Goal: Navigation & Orientation: Find specific page/section

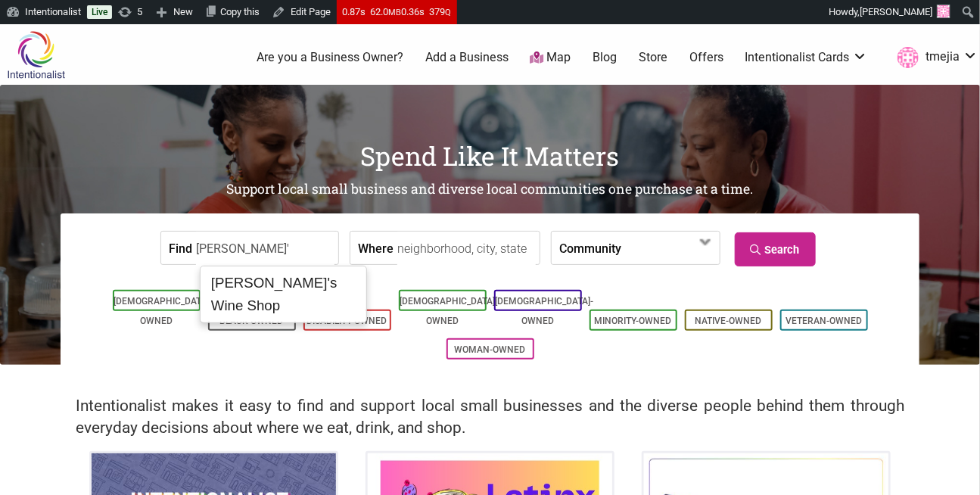
type input "Vinnie's Wine Shop"
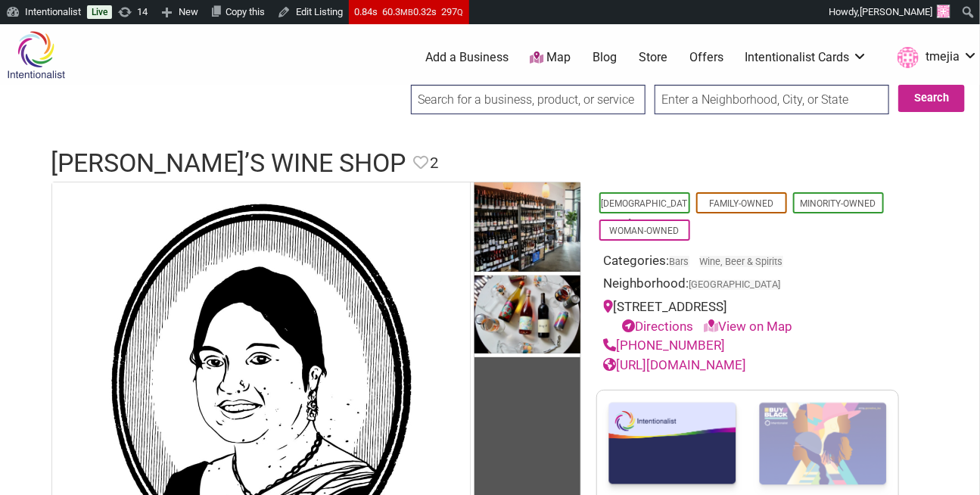
click at [469, 102] on input "search" at bounding box center [528, 100] width 235 height 30
type input "n"
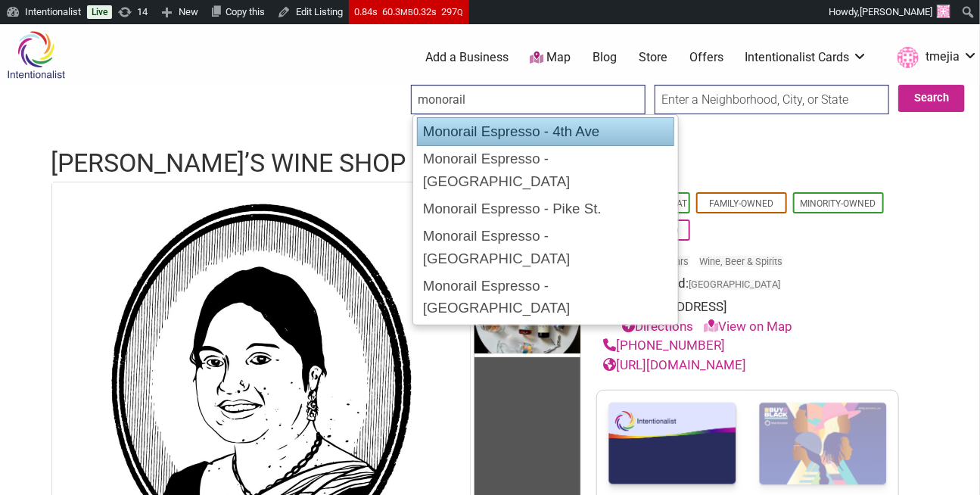
click at [427, 127] on div "Monorail Espresso - 4th Ave" at bounding box center [546, 131] width 258 height 29
type input "Monorail Espresso - 4th Ave"
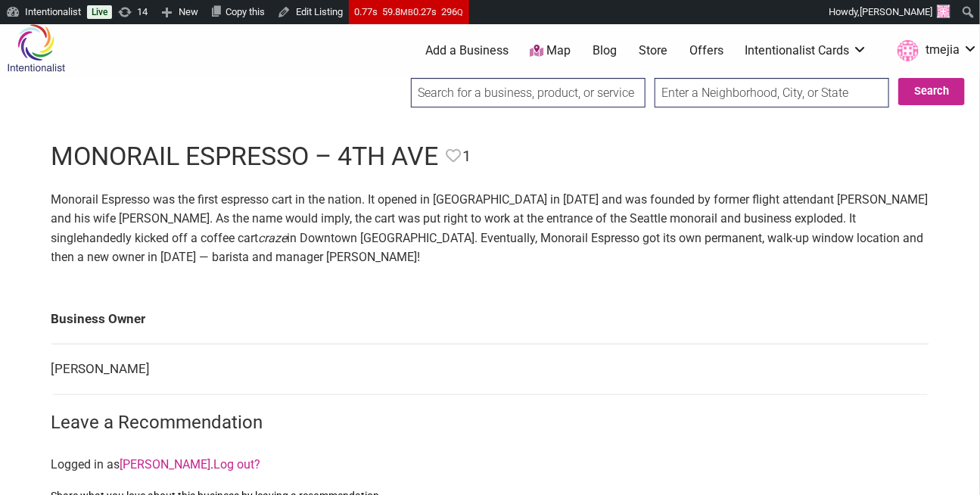
scroll to position [8, 0]
click at [475, 92] on input "search" at bounding box center [528, 92] width 235 height 30
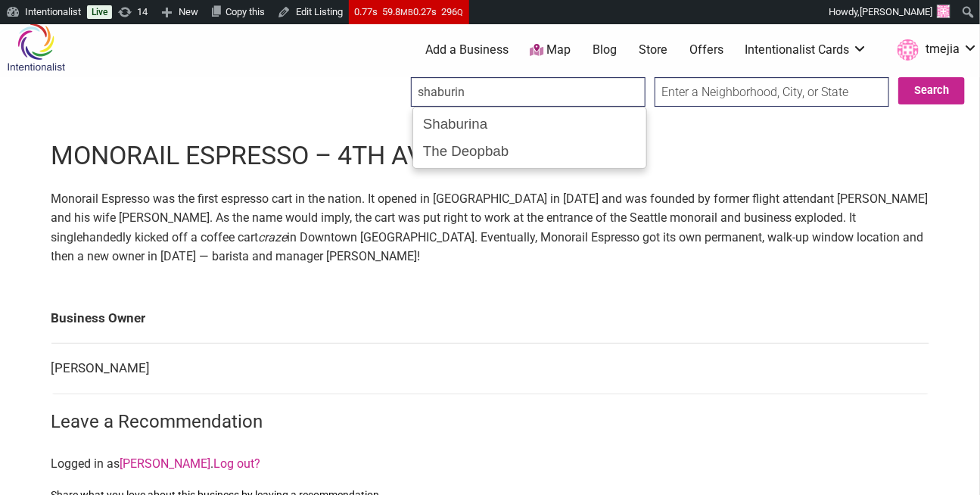
type input "Shaburina"
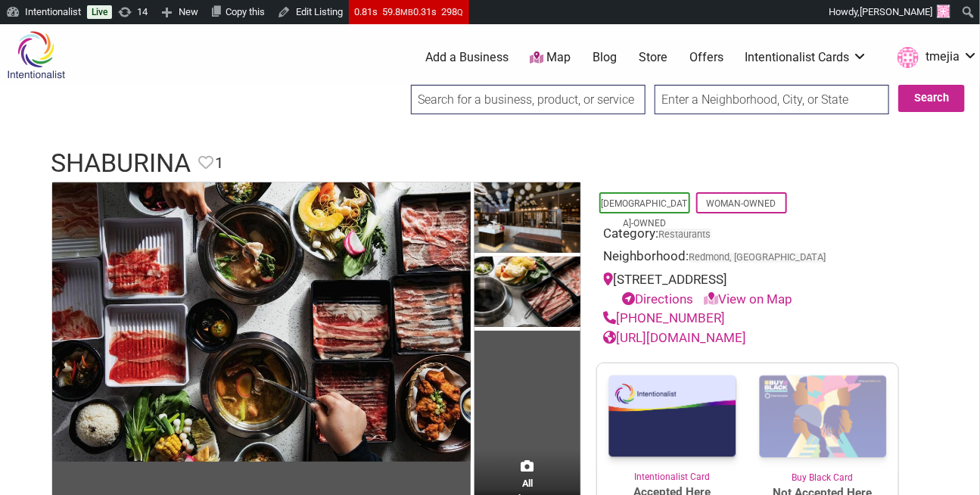
click at [537, 104] on input "search" at bounding box center [528, 100] width 235 height 30
click at [522, 101] on input "lumi" at bounding box center [528, 100] width 235 height 30
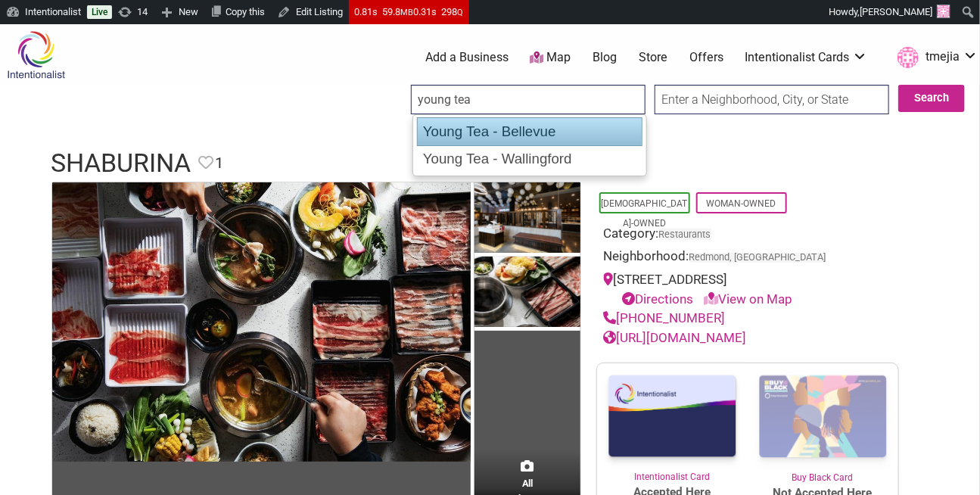
click at [568, 130] on div "Young Tea - Bellevue" at bounding box center [530, 131] width 226 height 29
type input "Young Tea - Bellevue"
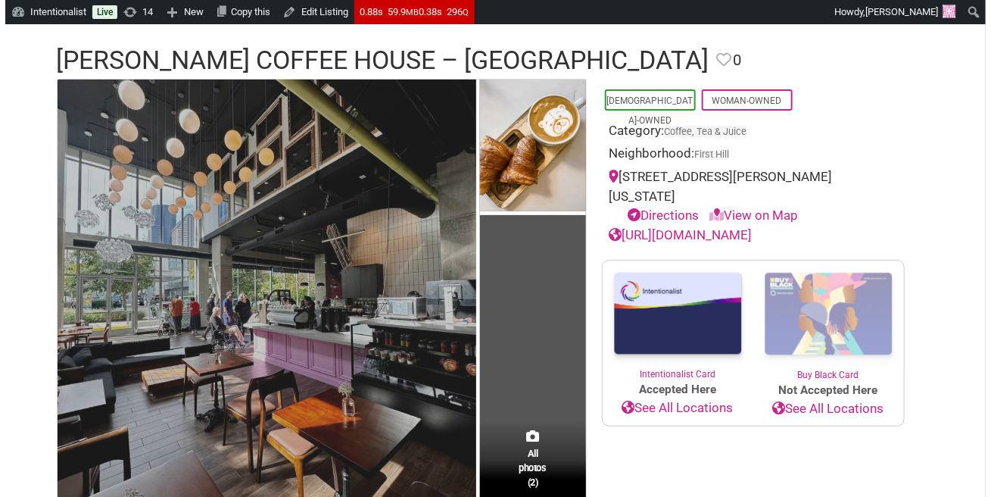
scroll to position [128, 0]
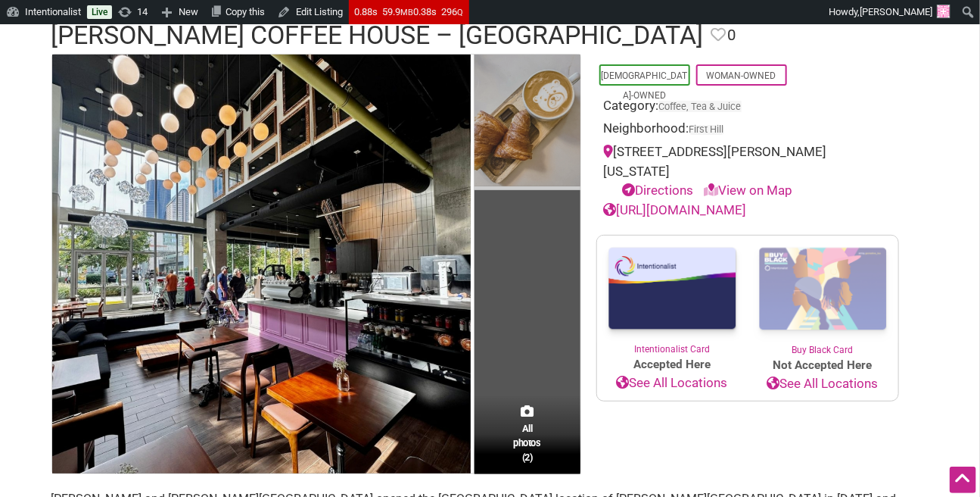
click at [505, 168] on img at bounding box center [528, 122] width 106 height 136
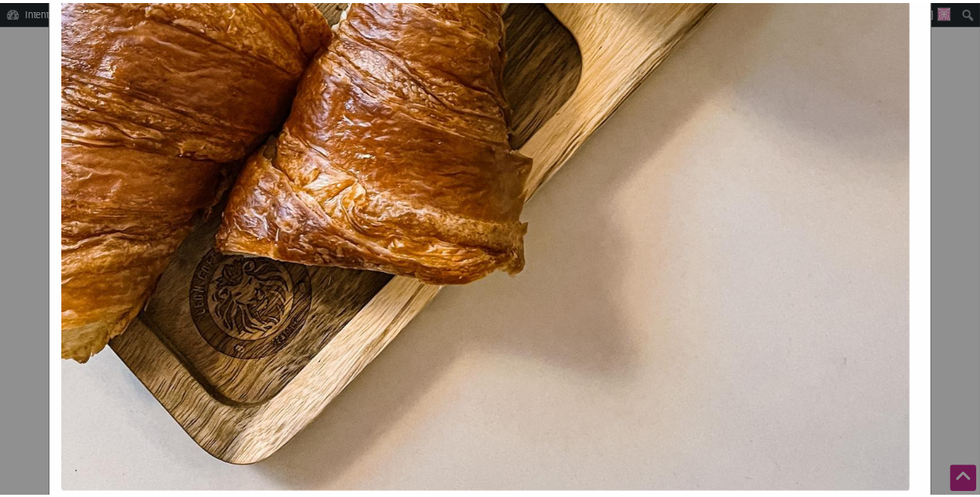
scroll to position [770, 0]
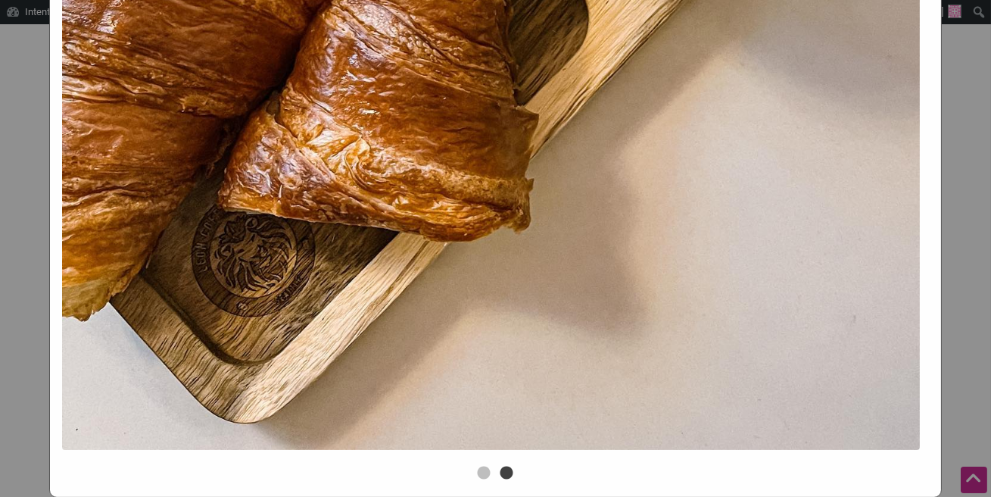
click at [2, 284] on div "Leon Coffee House - First Hill Previous Next 1 2 ×" at bounding box center [495, 248] width 991 height 497
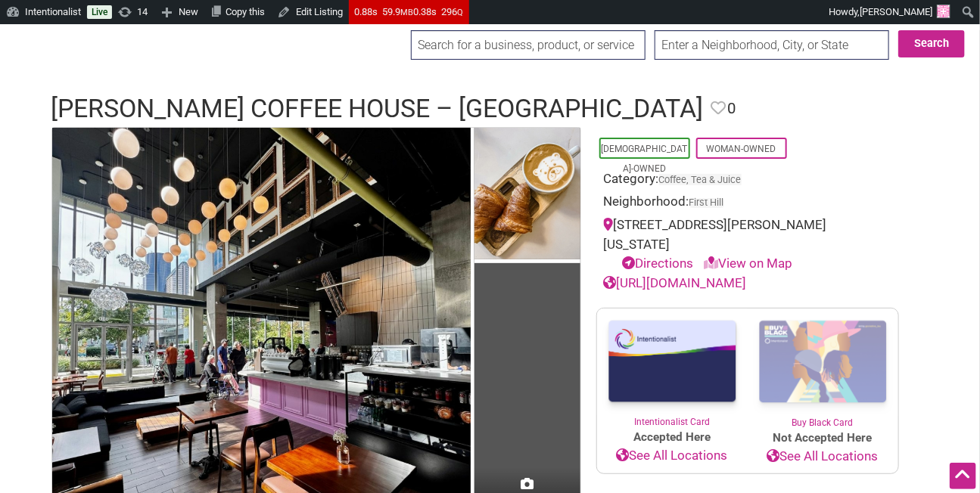
scroll to position [0, 0]
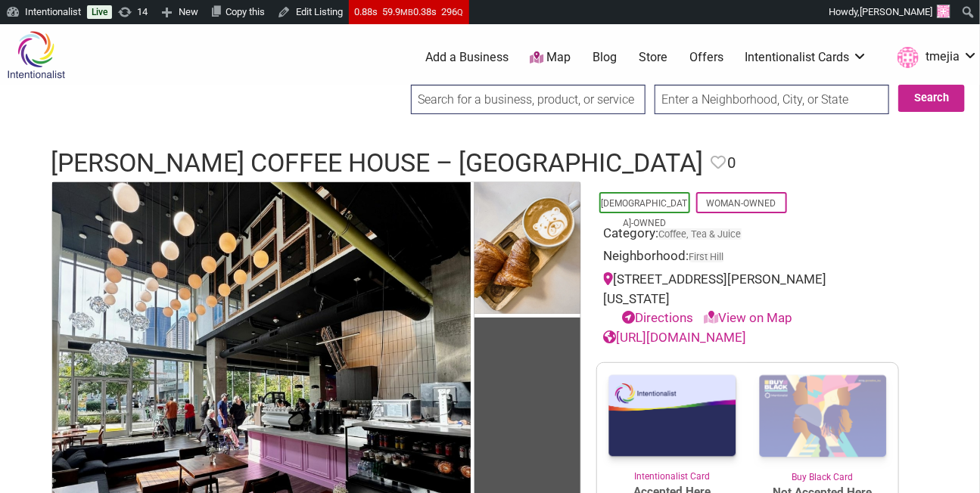
click at [537, 95] on input "search" at bounding box center [528, 100] width 235 height 30
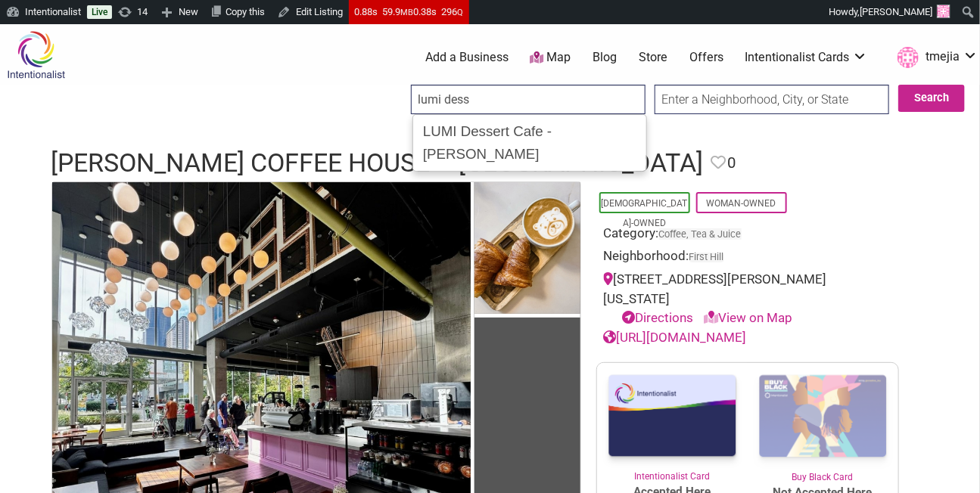
type input "LUMI Dessert Cafe - Redmond"
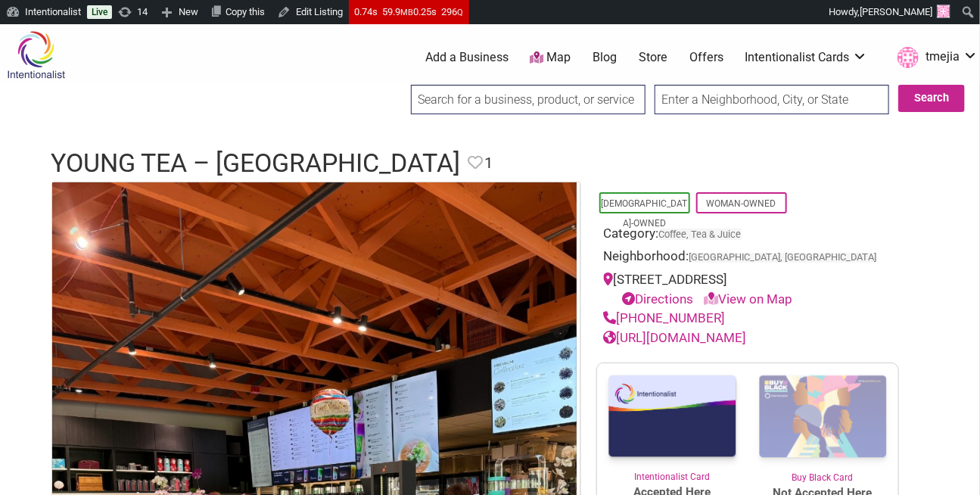
click at [456, 91] on input "search" at bounding box center [528, 100] width 235 height 30
type input "Bury Me In Gold"
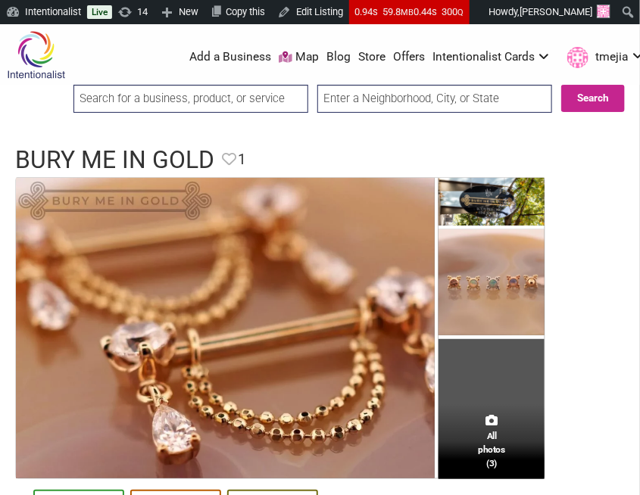
click at [234, 101] on input "search" at bounding box center [190, 99] width 235 height 28
type input "A Ma Chicken Rice"
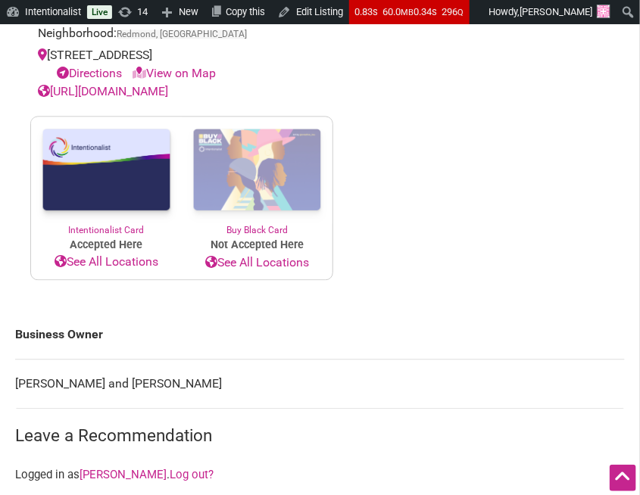
scroll to position [746, 0]
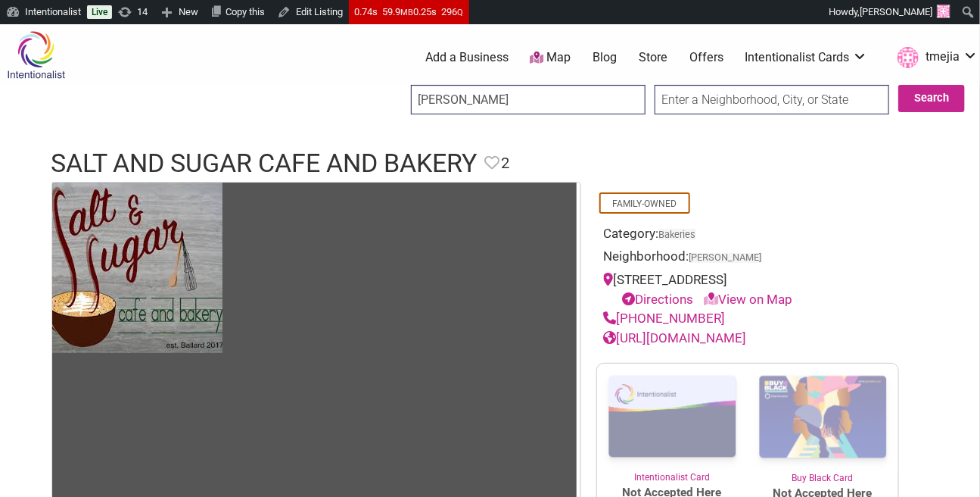
click at [556, 108] on input "don gallo" at bounding box center [528, 100] width 235 height 30
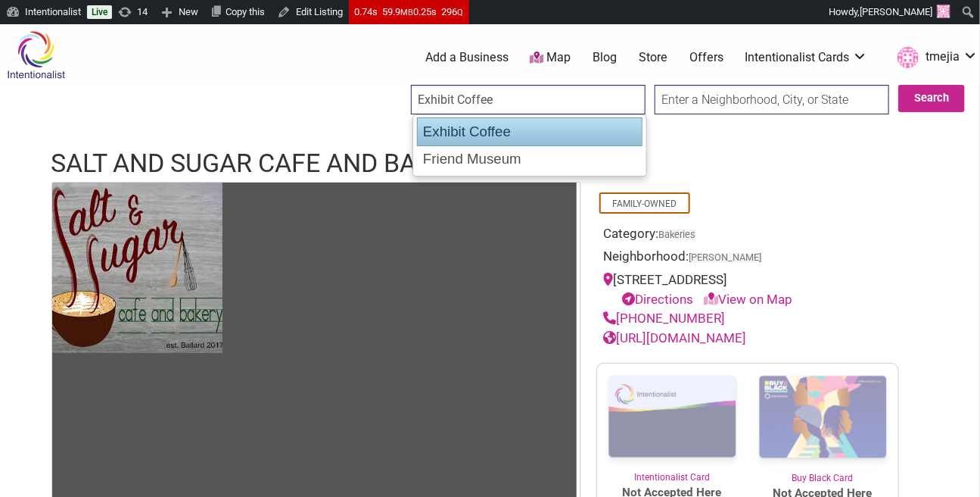
type input "Friend Museum"
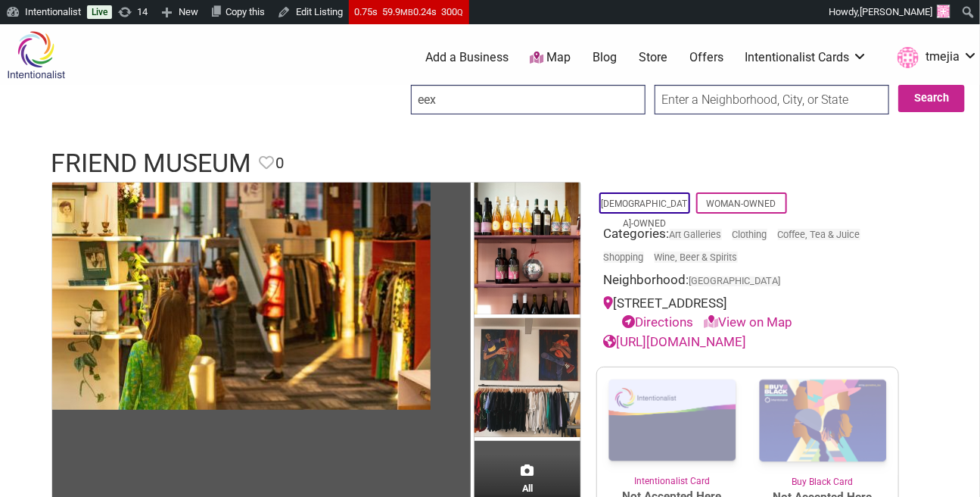
click at [567, 100] on input "eex" at bounding box center [528, 100] width 235 height 30
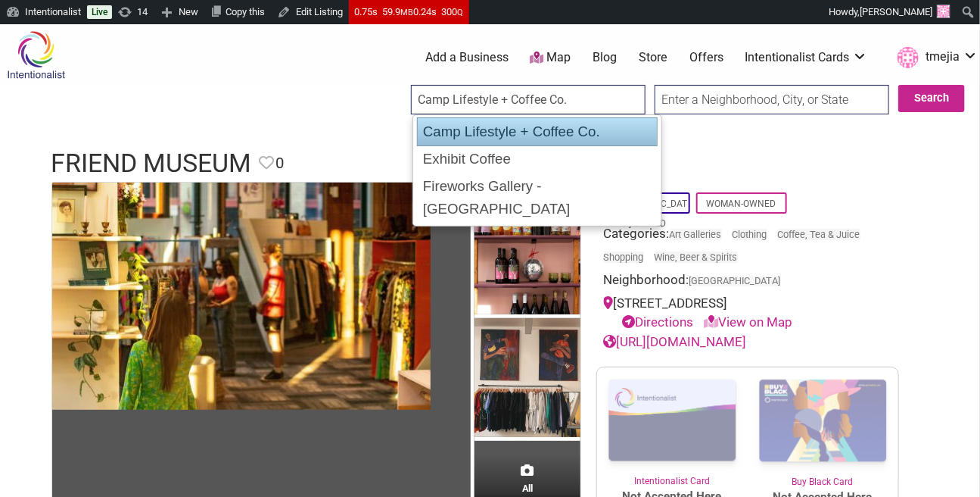
type input "Exhibit Coffee"
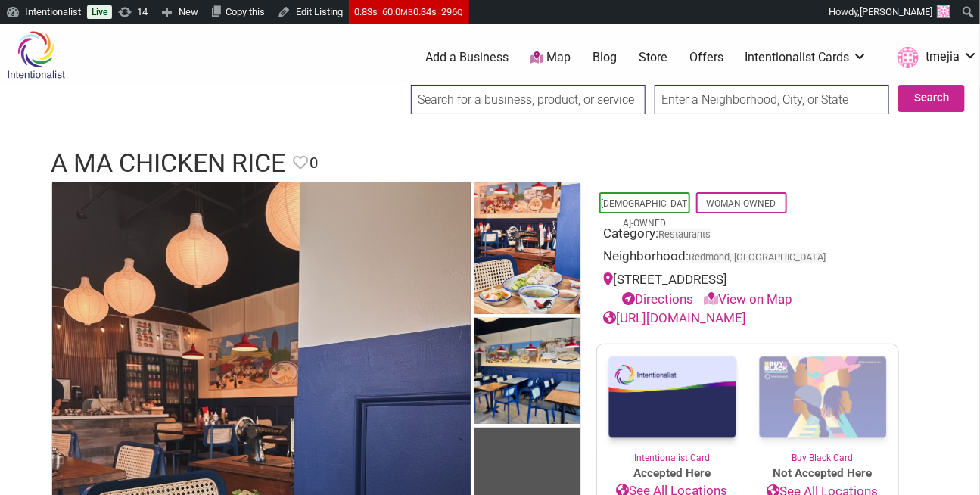
click at [552, 102] on input "search" at bounding box center [528, 100] width 235 height 30
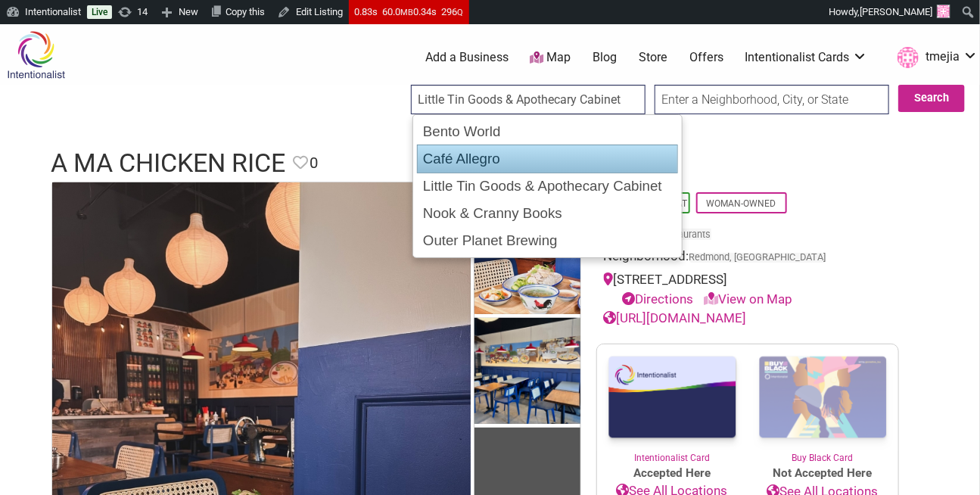
type input "Nook & Cranny Books"
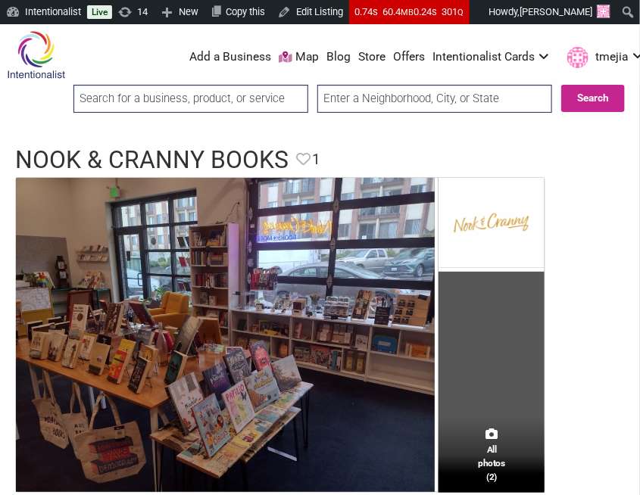
click at [248, 94] on input "search" at bounding box center [190, 99] width 235 height 28
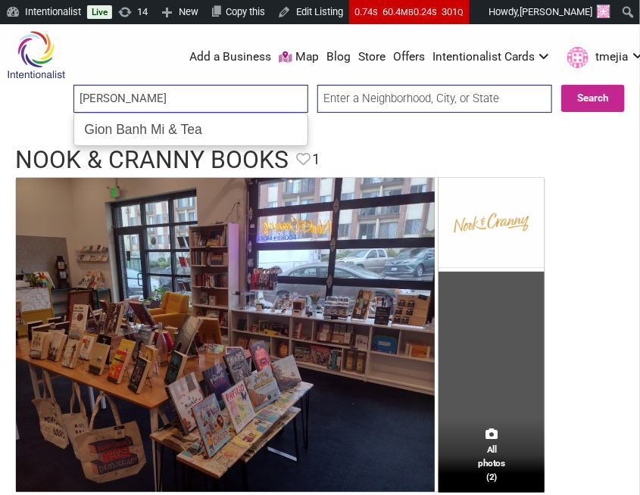
type input "Gion Banh Mi & Tea"
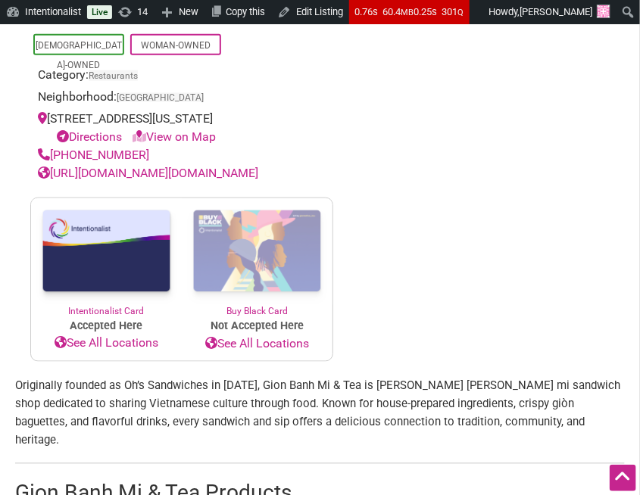
scroll to position [315, 0]
